Goal: Navigation & Orientation: Understand site structure

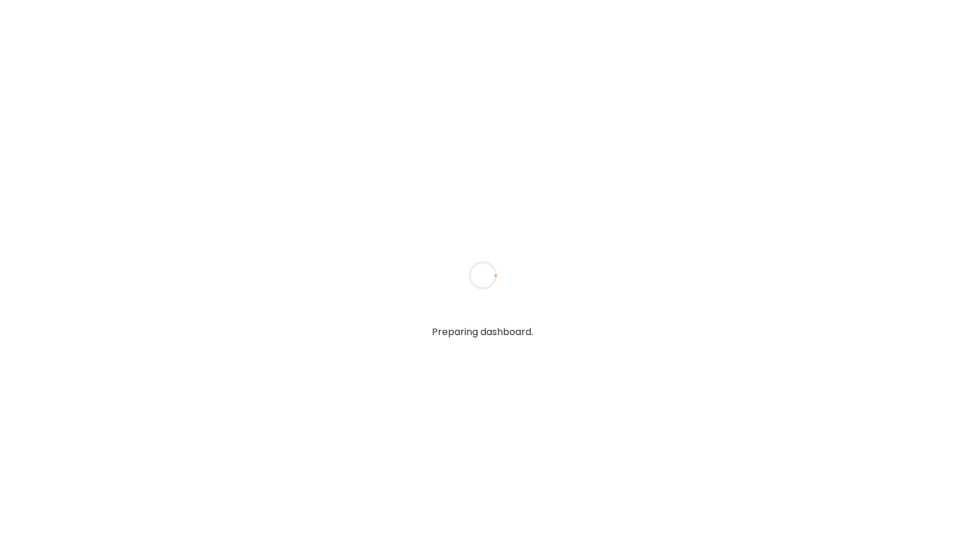
type input "*****"
type input "**********"
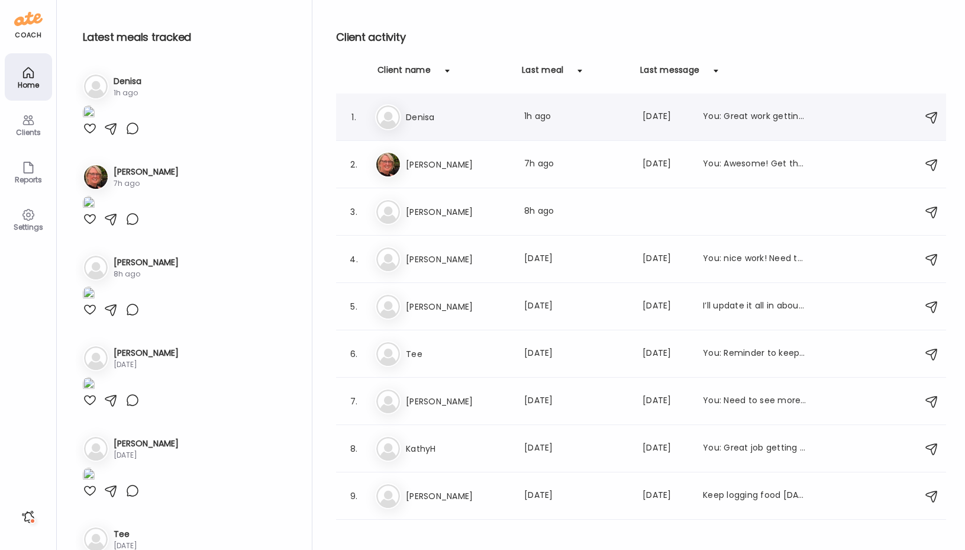
type input "**********"
click at [425, 118] on h3 "Denisa" at bounding box center [458, 117] width 104 height 14
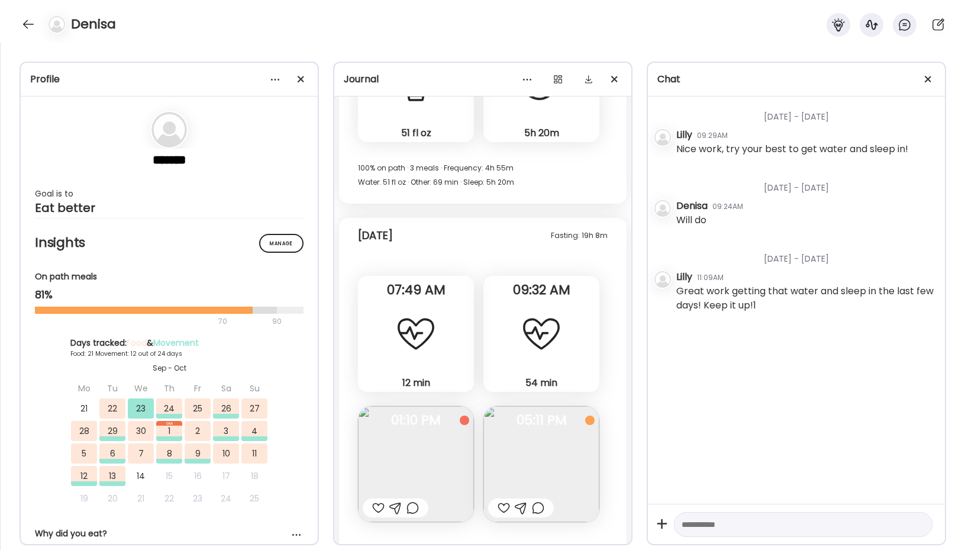
scroll to position [13315, 0]
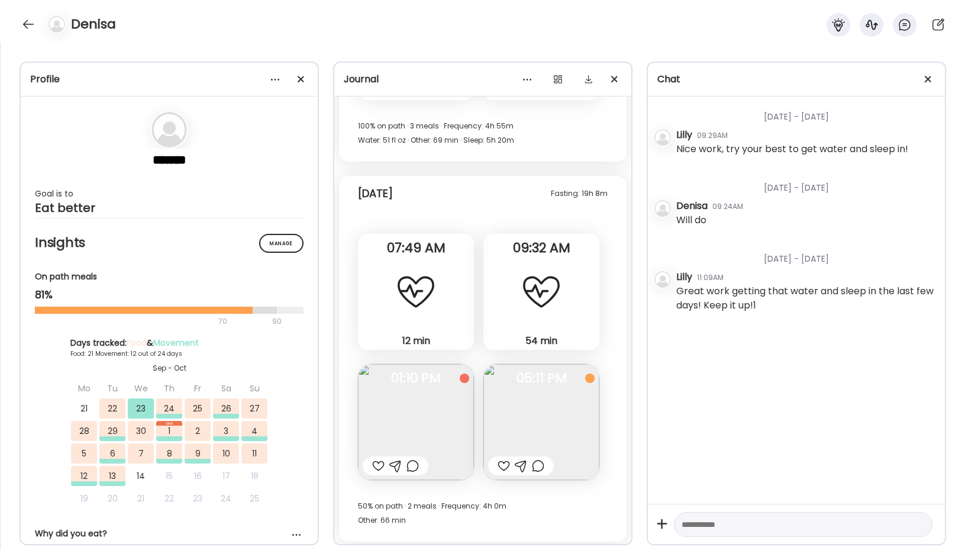
click at [431, 433] on img at bounding box center [416, 422] width 116 height 116
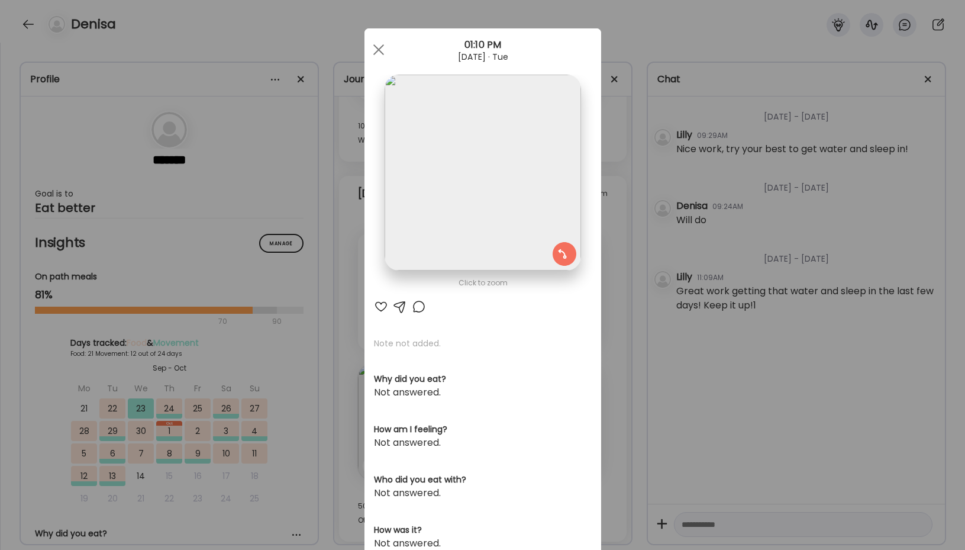
click at [463, 198] on img at bounding box center [482, 173] width 196 height 196
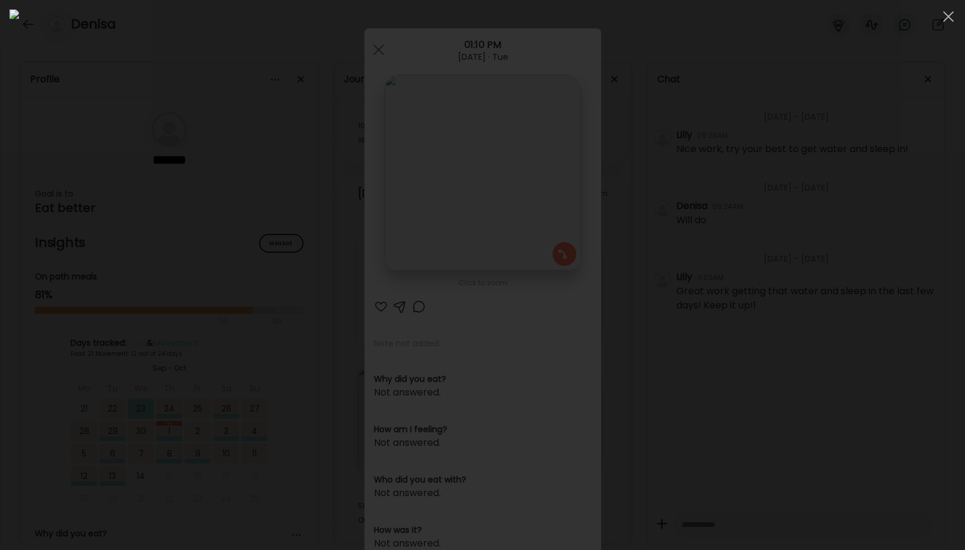
click at [463, 199] on img at bounding box center [482, 274] width 946 height 531
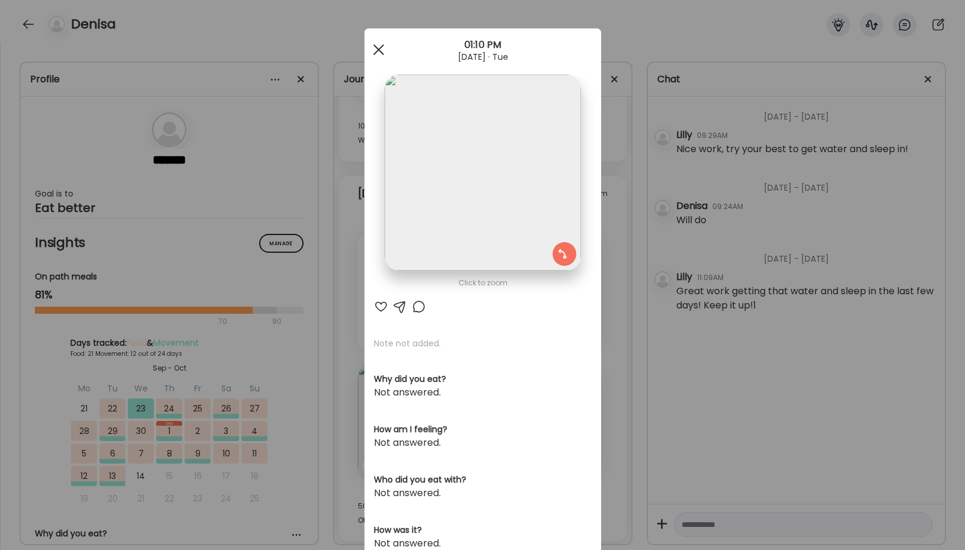
click at [375, 55] on div at bounding box center [379, 50] width 24 height 24
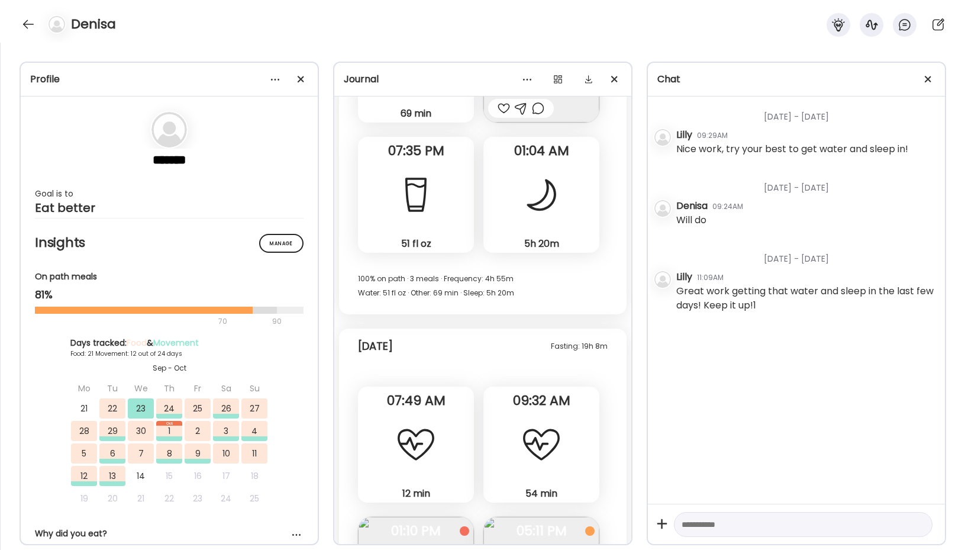
scroll to position [13076, 0]
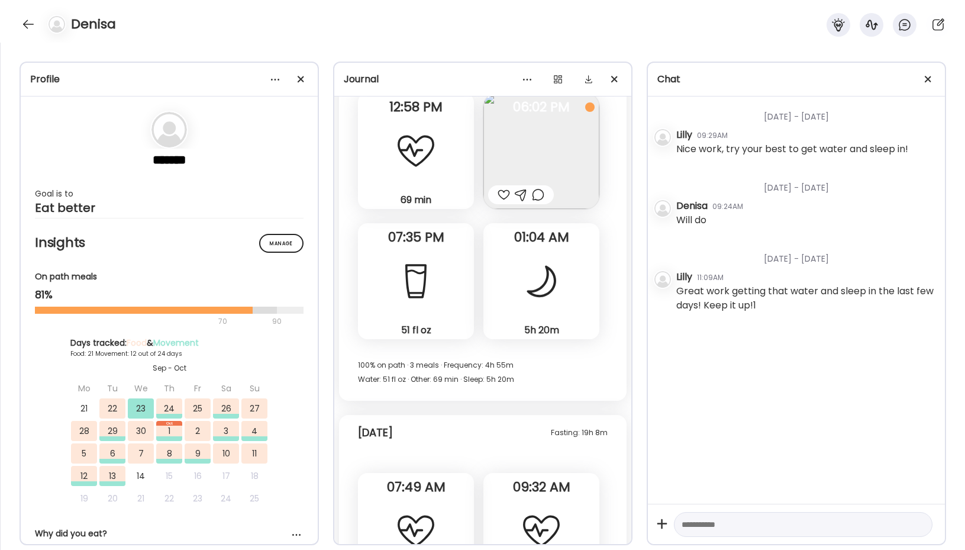
click at [535, 275] on div at bounding box center [541, 281] width 43 height 43
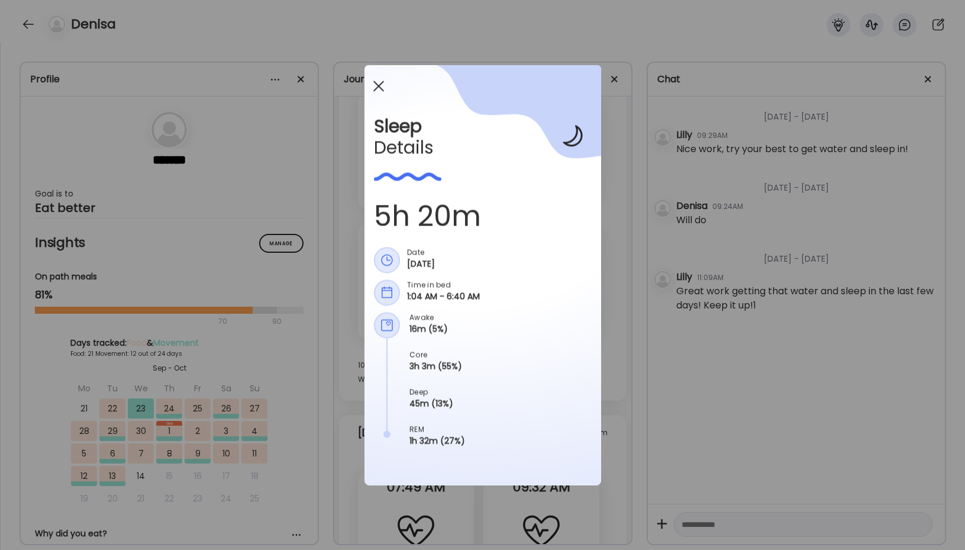
click at [374, 82] on span at bounding box center [378, 85] width 11 height 11
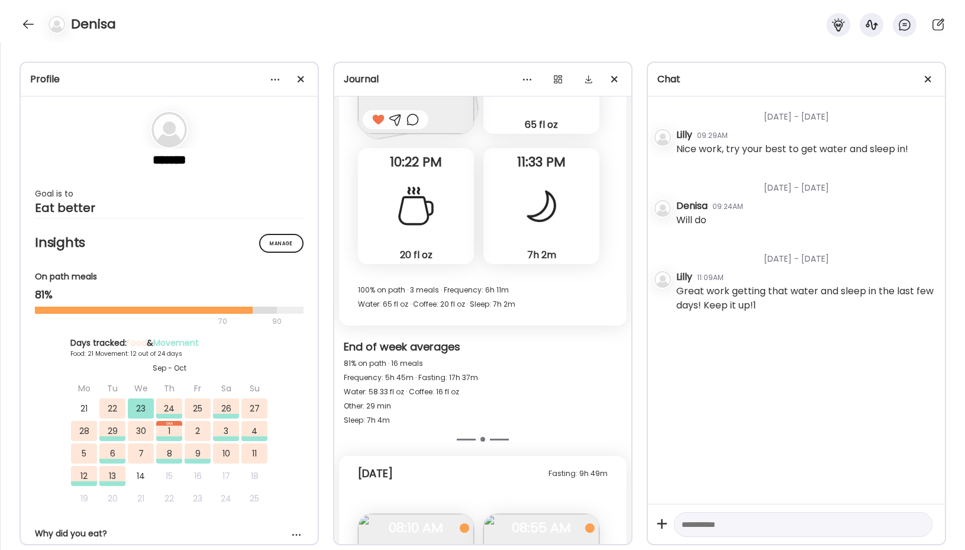
scroll to position [12420, 0]
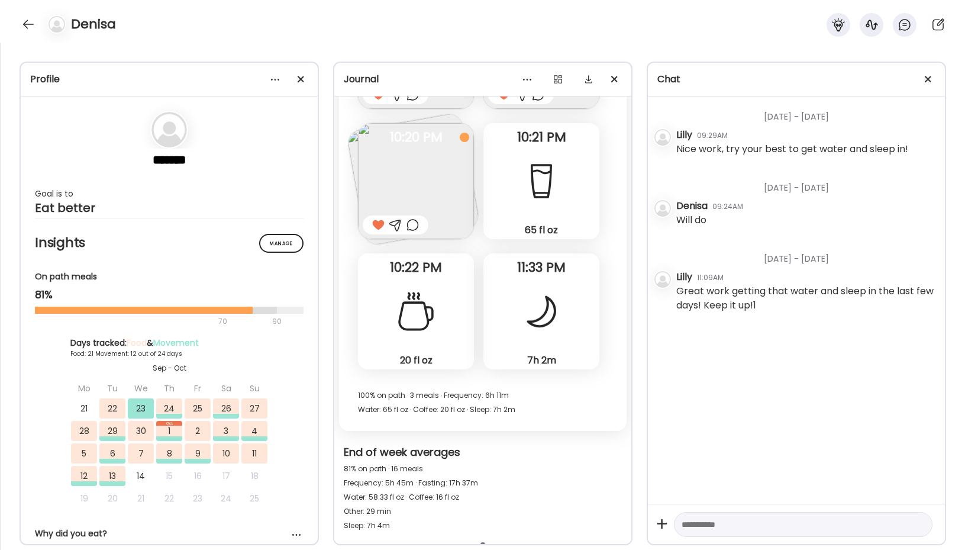
click at [541, 299] on div at bounding box center [541, 311] width 43 height 43
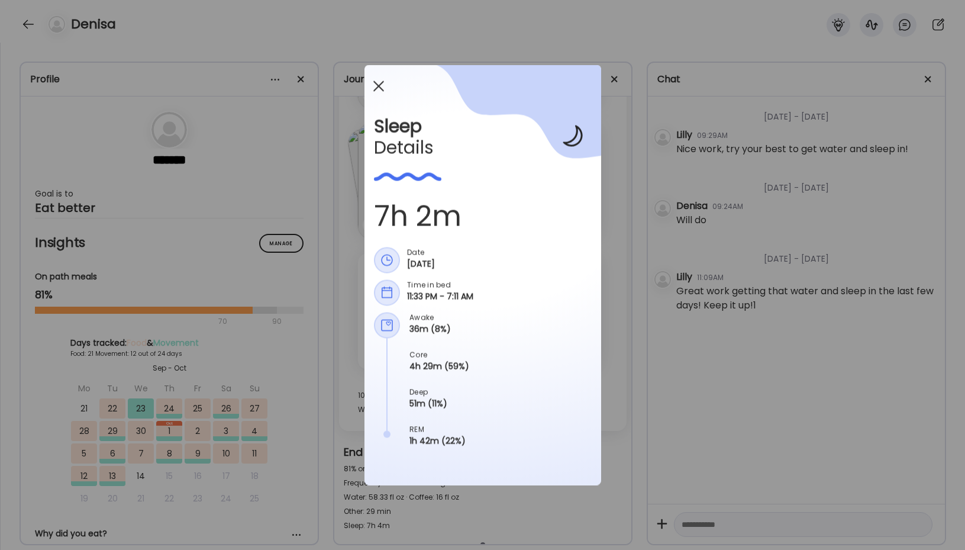
click at [377, 88] on div at bounding box center [379, 87] width 24 height 24
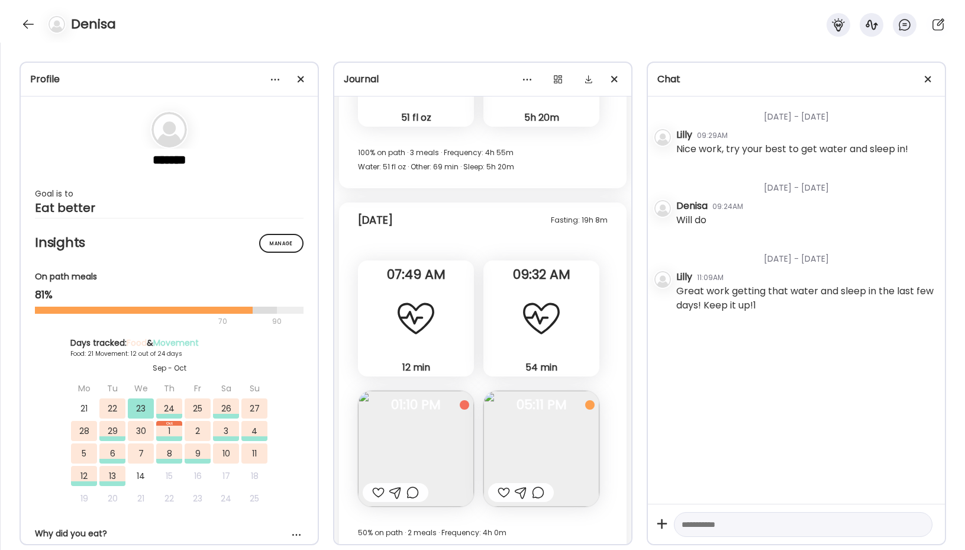
scroll to position [13317, 0]
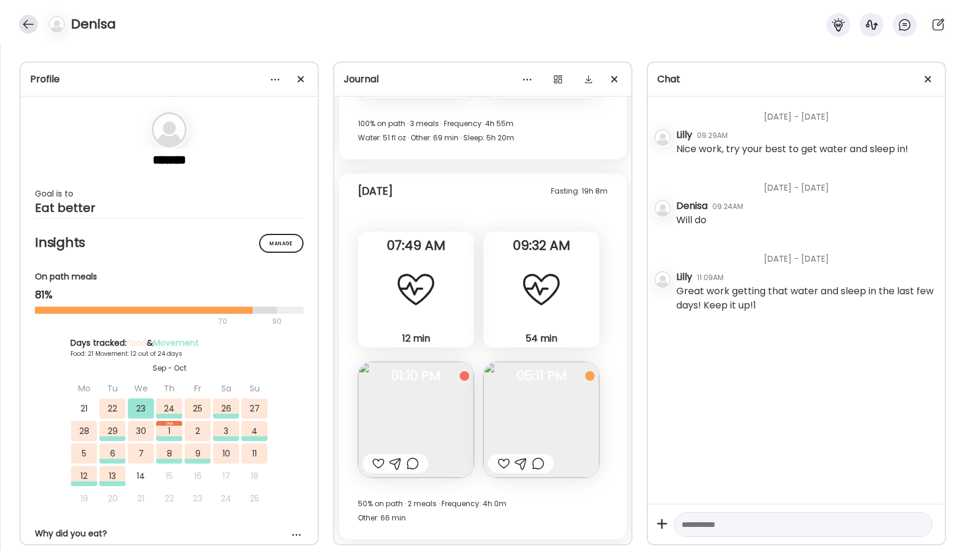
click at [25, 24] on div at bounding box center [28, 24] width 19 height 19
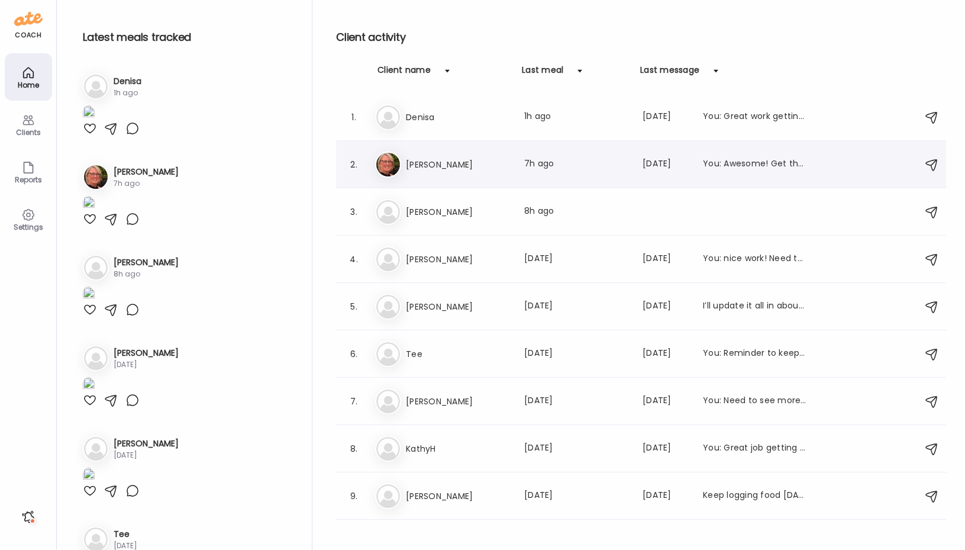
click at [412, 170] on h3 "[PERSON_NAME]" at bounding box center [458, 164] width 104 height 14
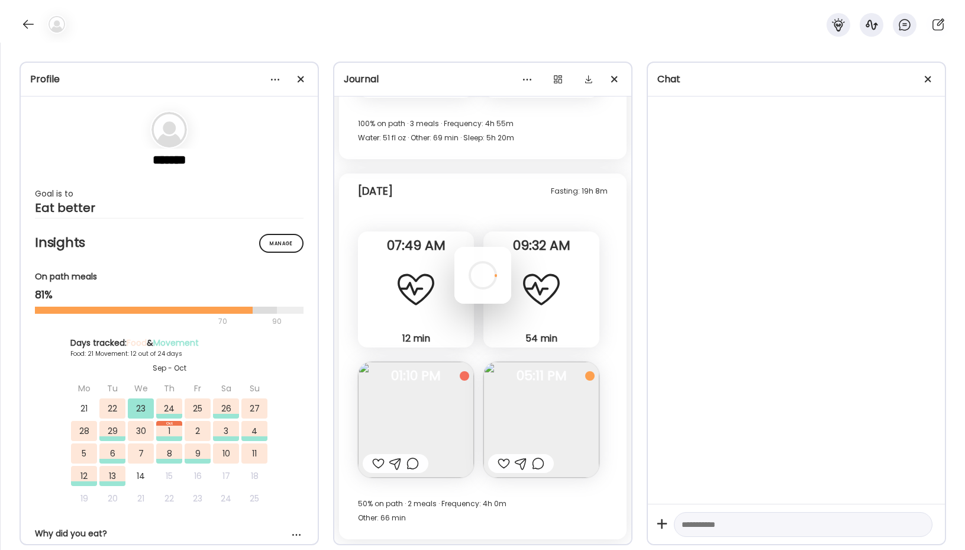
scroll to position [2121, 0]
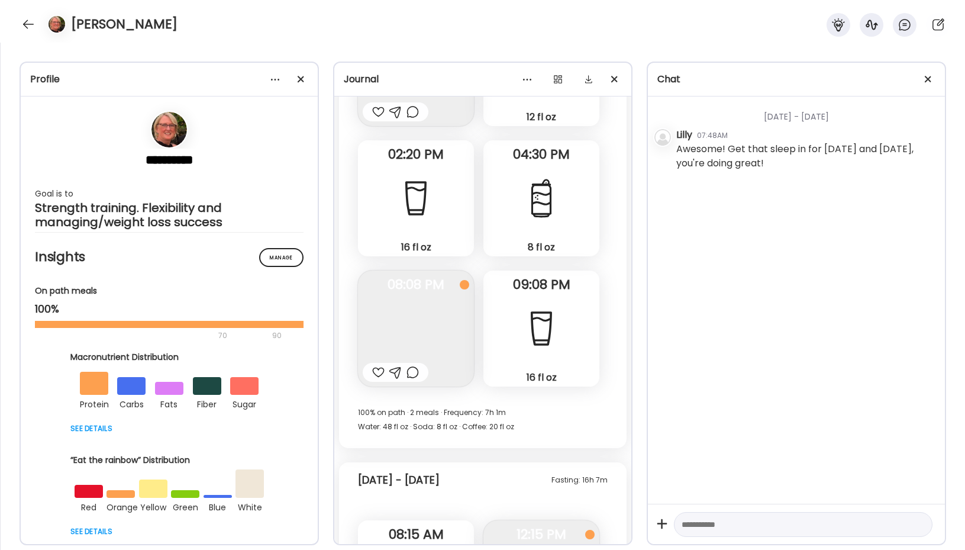
click at [31, 33] on div "[PERSON_NAME]" at bounding box center [482, 21] width 965 height 43
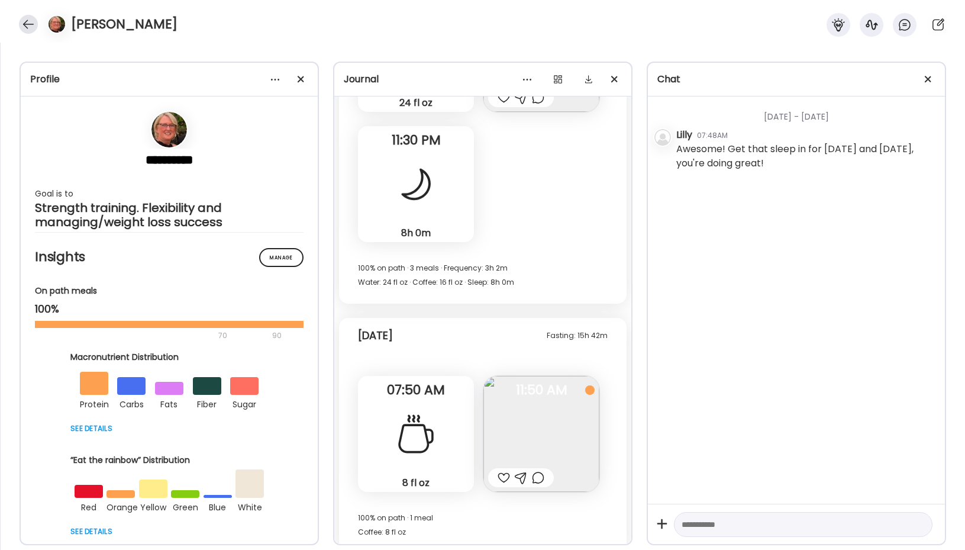
click at [31, 26] on div at bounding box center [28, 24] width 19 height 19
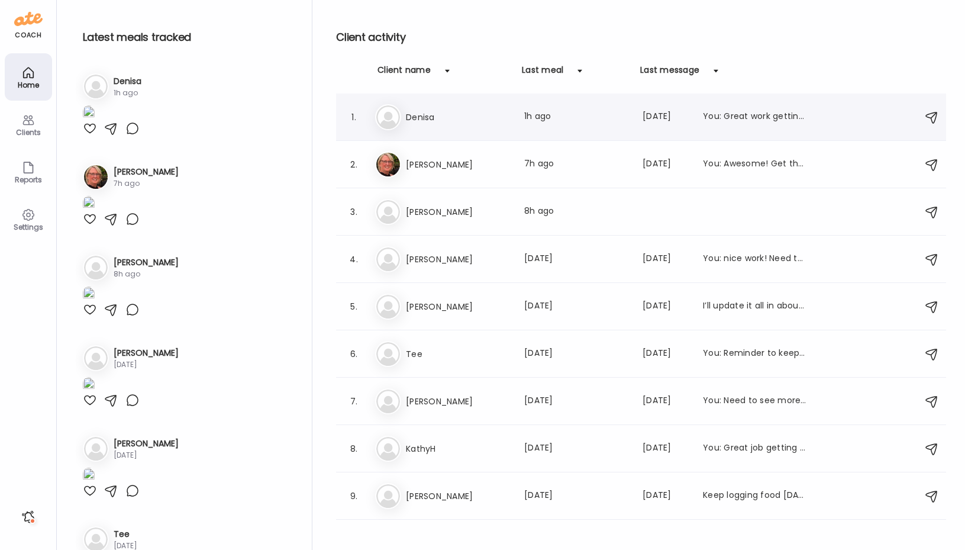
click at [408, 114] on h3 "Denisa" at bounding box center [458, 117] width 104 height 14
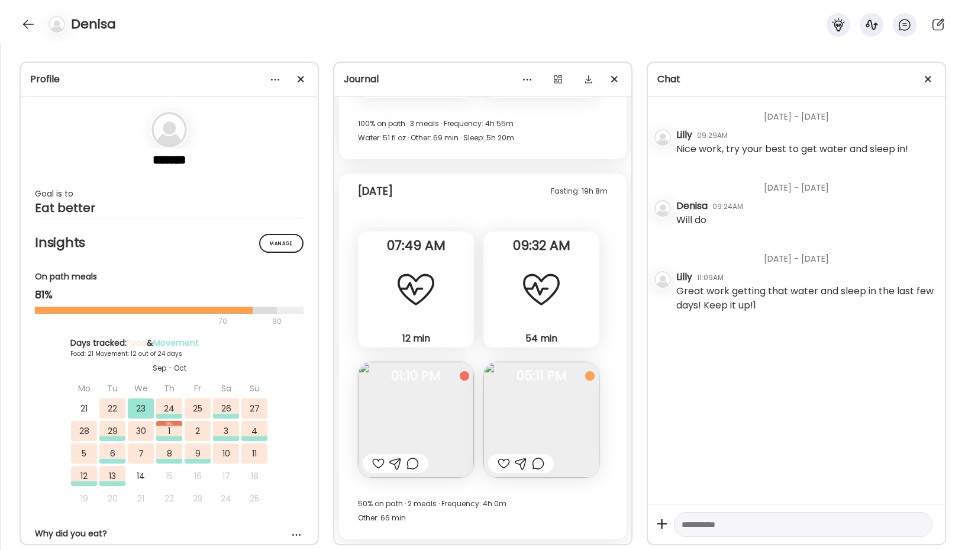
scroll to position [12720, 0]
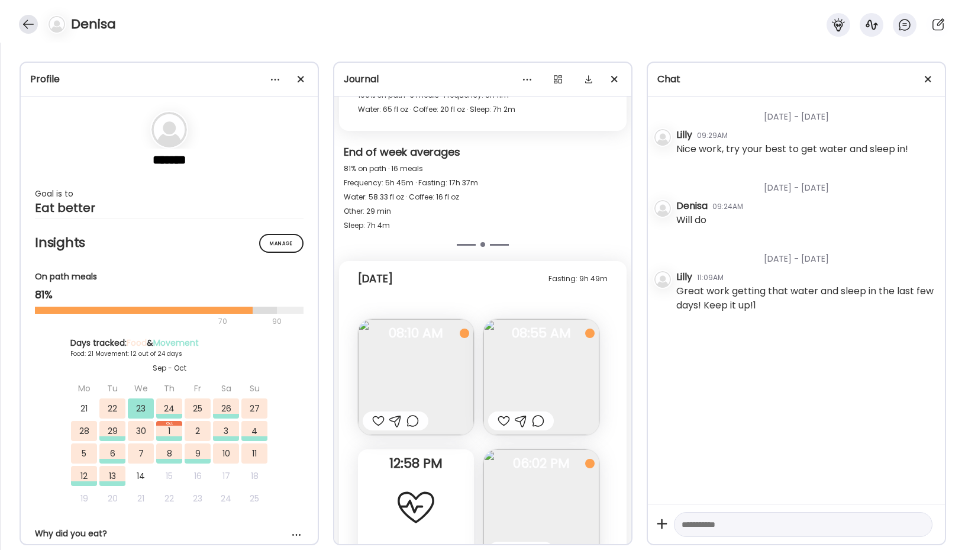
click at [24, 24] on div at bounding box center [28, 24] width 19 height 19
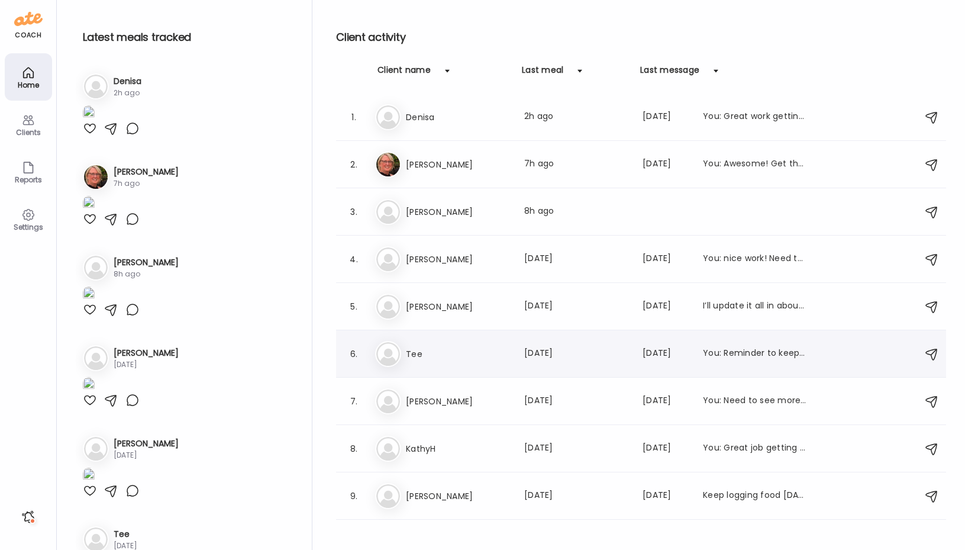
click at [482, 348] on h3 "Tee" at bounding box center [458, 354] width 104 height 14
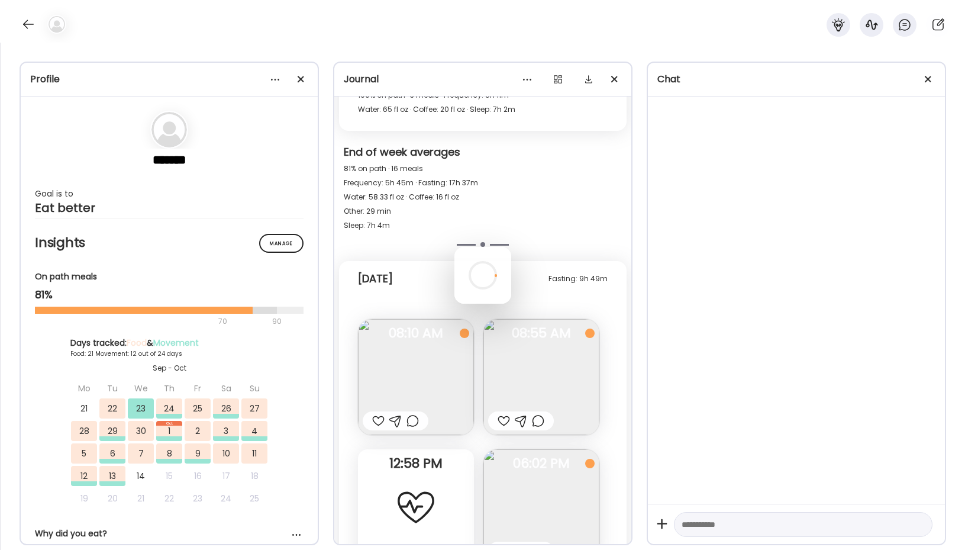
scroll to position [1967, 0]
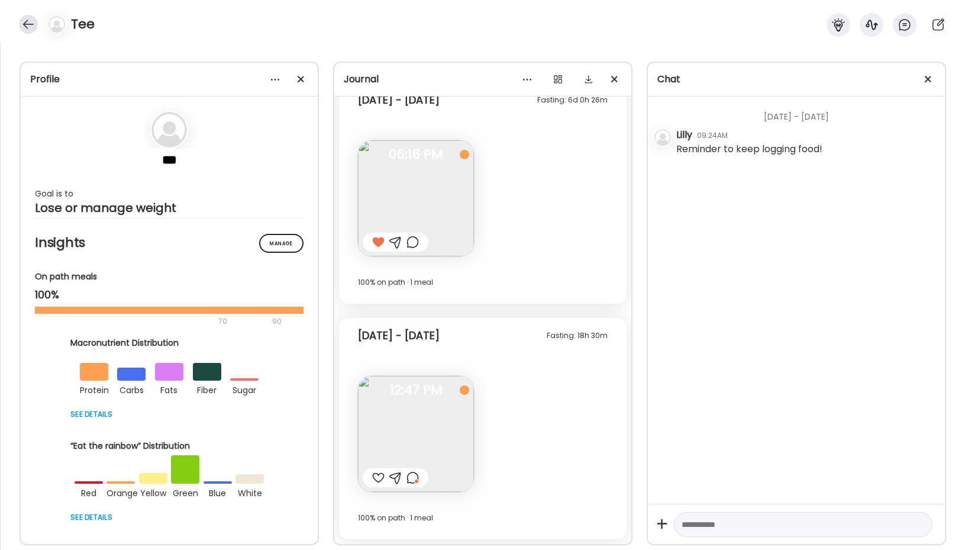
click at [28, 27] on div at bounding box center [28, 24] width 19 height 19
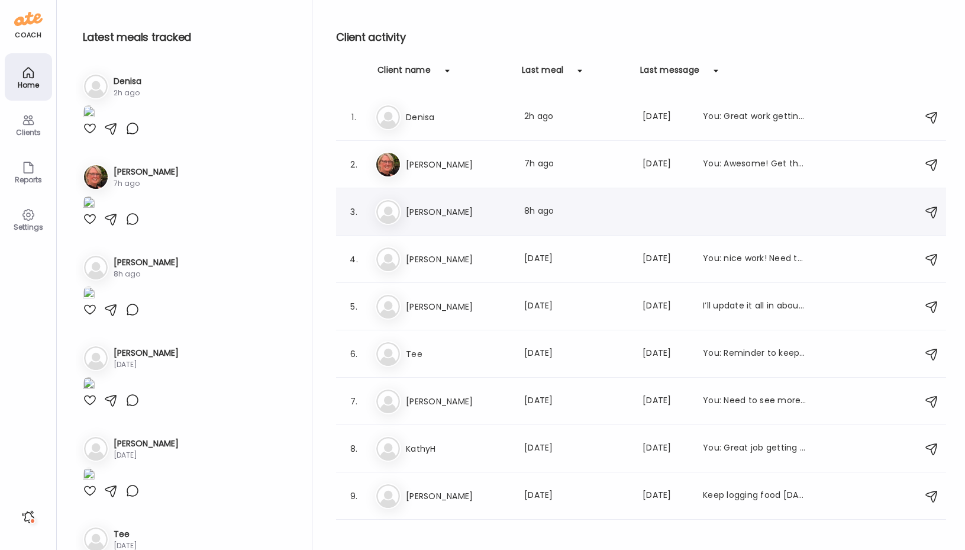
click at [417, 219] on div "Ti Tim Last meal: 8h ago" at bounding box center [642, 212] width 535 height 26
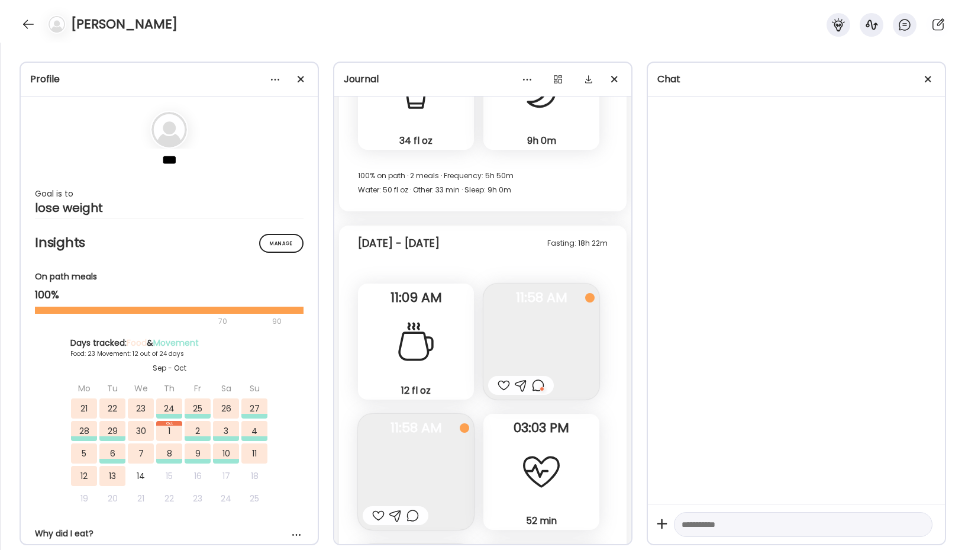
scroll to position [25812, 0]
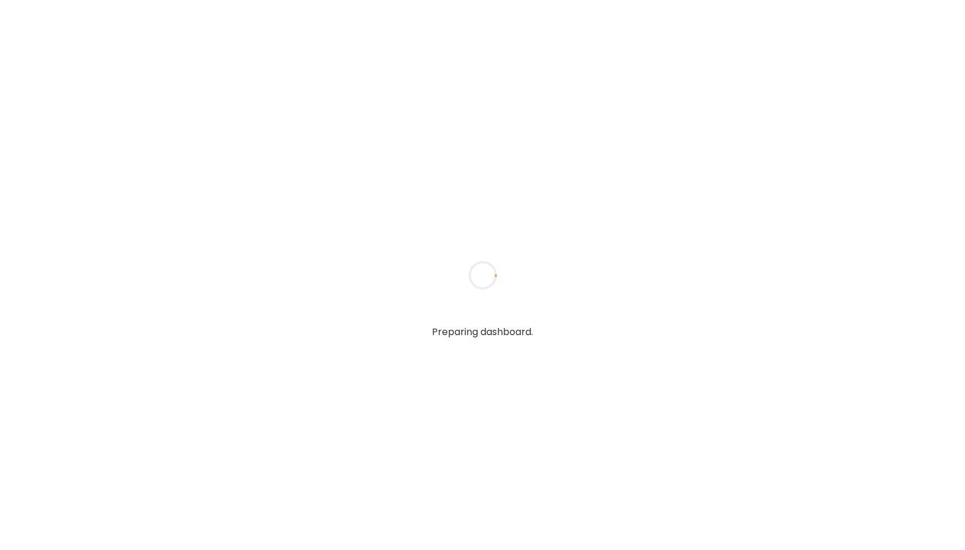
type input "*****"
type input "**********"
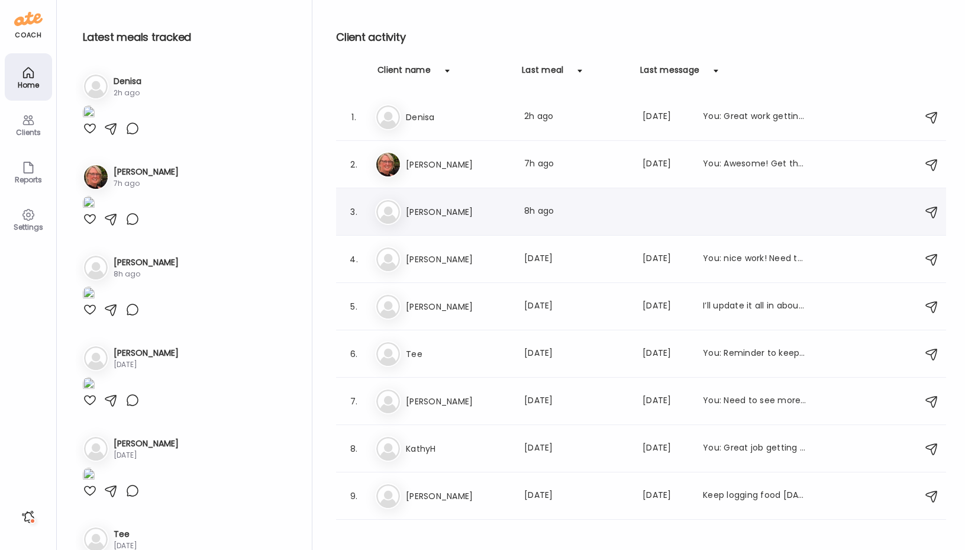
type input "**********"
click at [439, 209] on h3 "[PERSON_NAME]" at bounding box center [458, 212] width 104 height 14
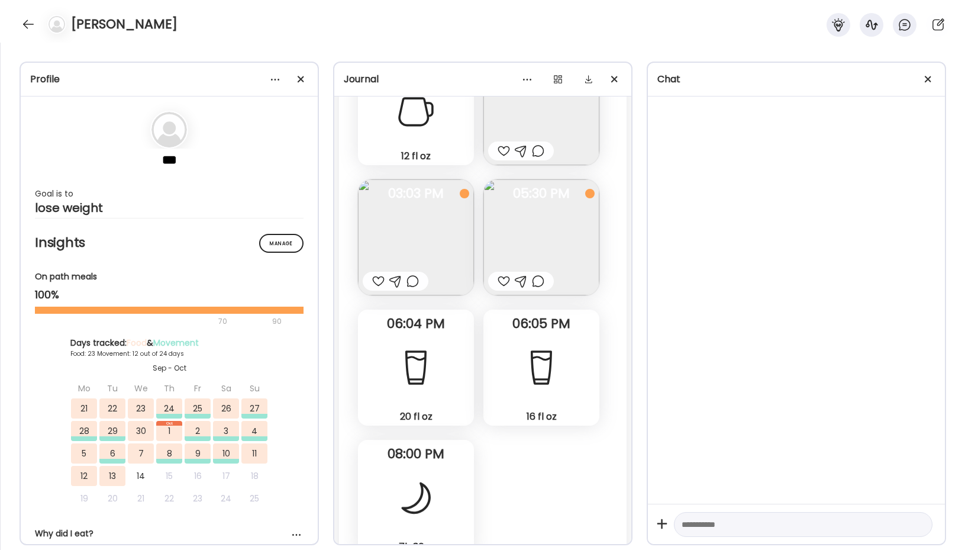
scroll to position [30539, 0]
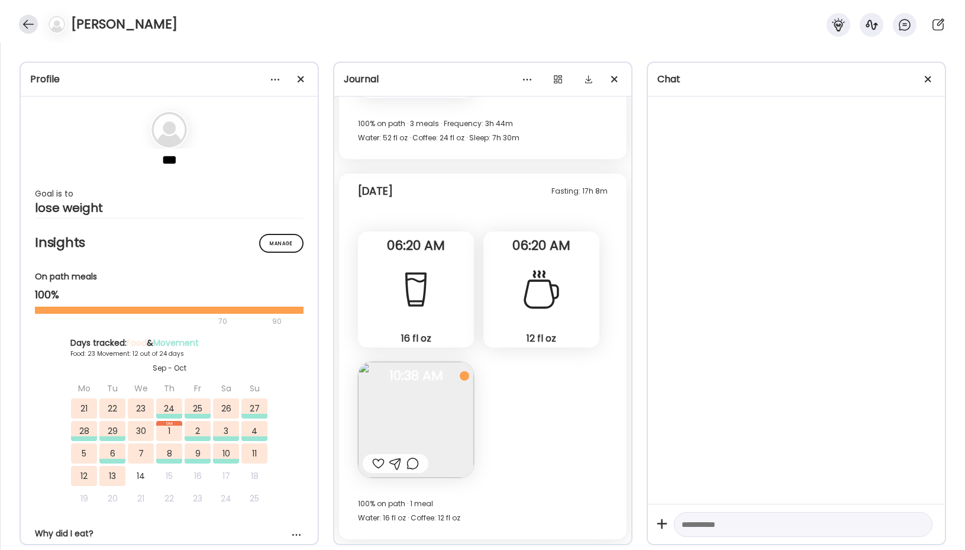
click at [32, 25] on div at bounding box center [28, 24] width 19 height 19
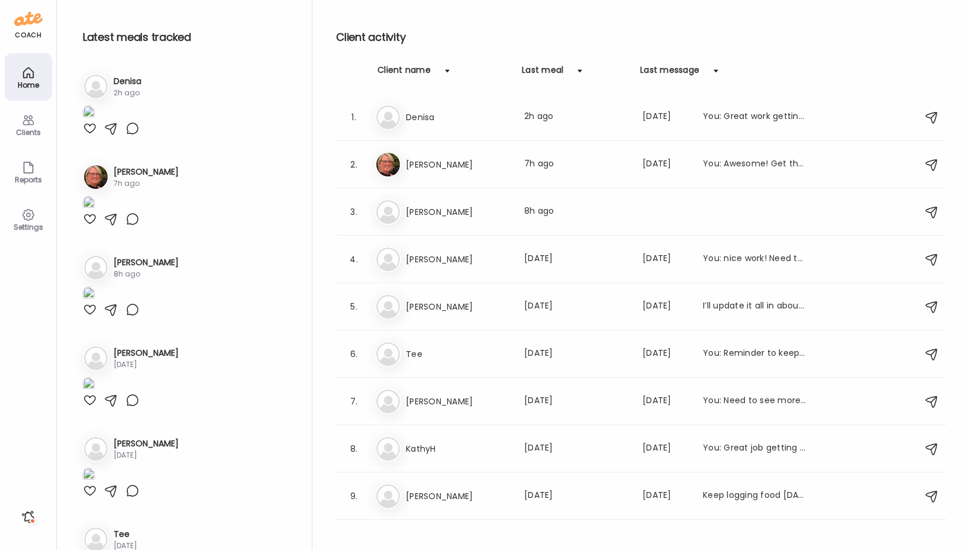
click at [387, 37] on h2 "Client activity" at bounding box center [641, 37] width 610 height 18
